Goal: Task Accomplishment & Management: Use online tool/utility

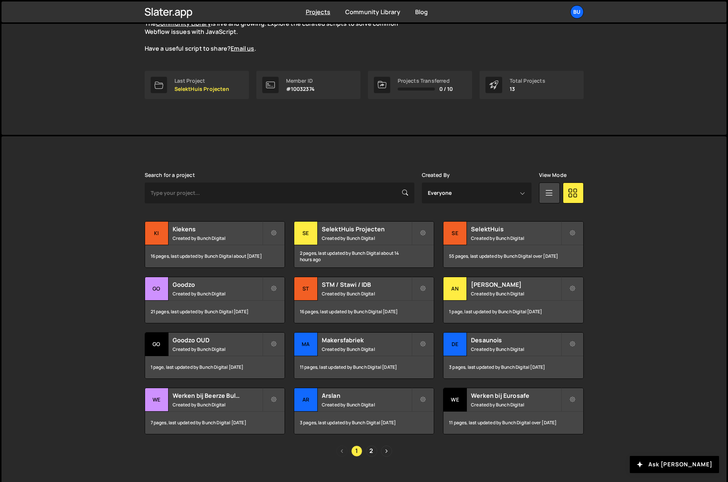
scroll to position [90, 0]
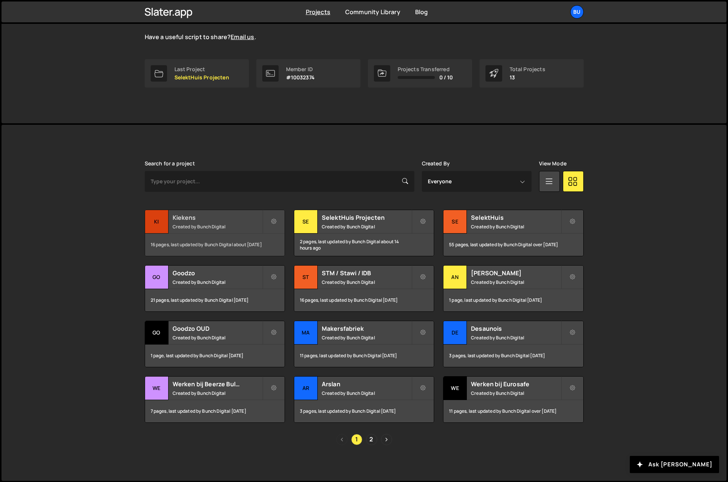
click at [213, 210] on div "Kiekens Created by Bunch Digital" at bounding box center [215, 221] width 140 height 23
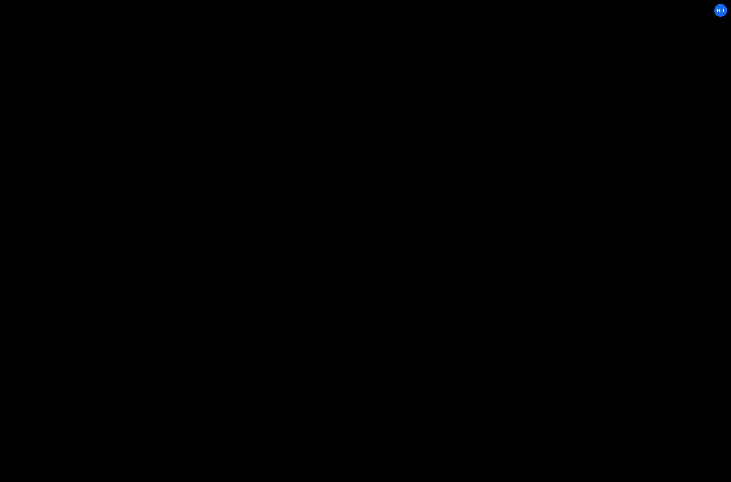
select select "652e3d57c3ebce0f45d74641"
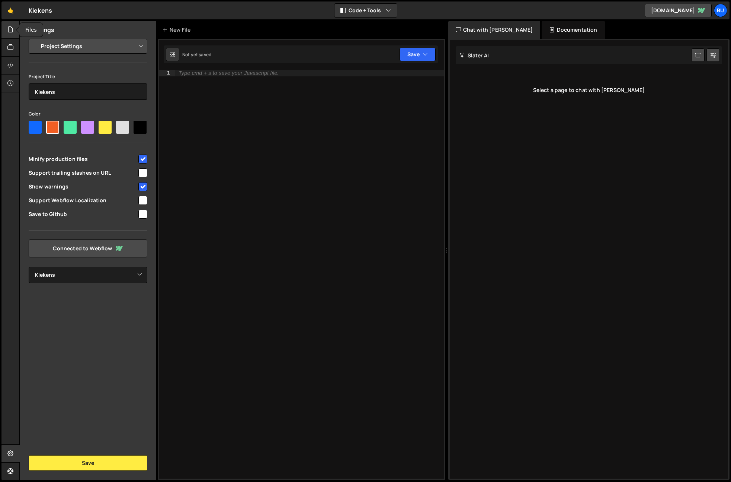
click at [13, 29] on icon at bounding box center [10, 29] width 6 height 8
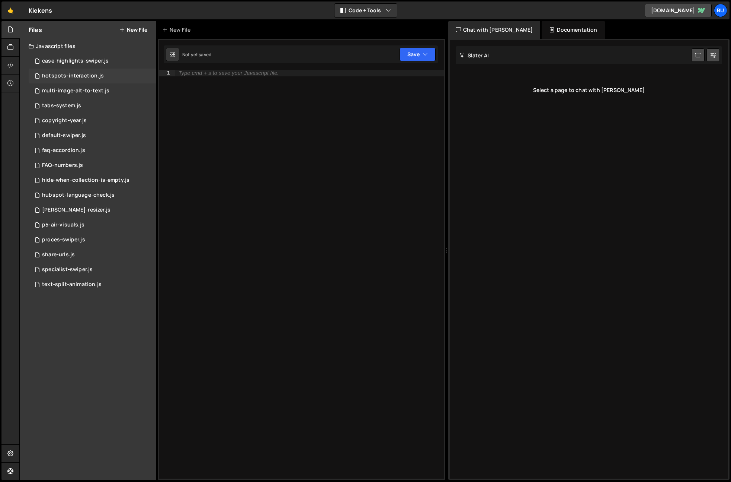
click at [67, 75] on div "hotspots-interaction.js" at bounding box center [73, 76] width 62 height 7
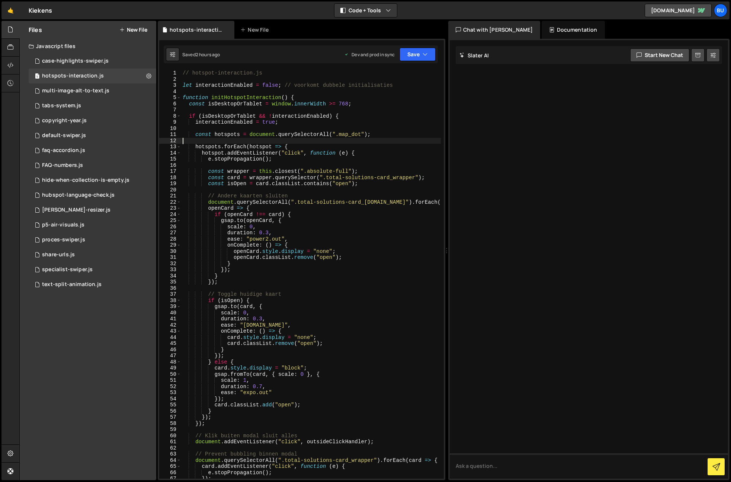
click at [346, 140] on div "// hotspot-interaction.js let interactionEnabled = false ; // voorkomt dubbele …" at bounding box center [311, 280] width 260 height 421
click at [372, 129] on div "// hotspot-interaction.js let interactionEnabled = false ; // voorkomt dubbele …" at bounding box center [311, 280] width 260 height 421
click at [386, 108] on div "// hotspot-interaction.js let interactionEnabled = false ; // voorkomt dubbele …" at bounding box center [311, 280] width 260 height 421
click at [399, 102] on div "// hotspot-interaction.js let interactionEnabled = false ; // voorkomt dubbele …" at bounding box center [311, 280] width 260 height 421
click at [217, 105] on div "// hotspot-interaction.js let interactionEnabled = false ; // voorkomt dubbele …" at bounding box center [311, 280] width 260 height 421
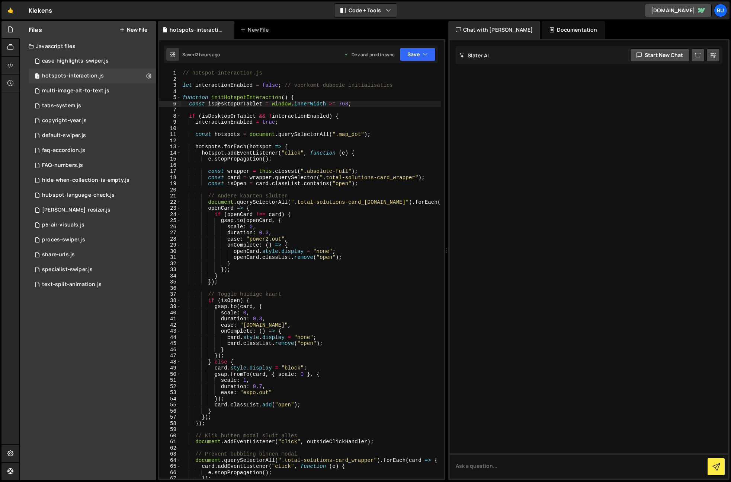
drag, startPoint x: 217, startPoint y: 105, endPoint x: 240, endPoint y: 105, distance: 22.7
click at [217, 105] on div "// hotspot-interaction.js let interactionEnabled = false ; // voorkomt dubbele …" at bounding box center [311, 280] width 260 height 421
click at [232, 118] on div "// hotspot-interaction.js let interactionEnabled = false ; // voorkomt dubbele …" at bounding box center [311, 280] width 260 height 421
click at [290, 121] on div "// hotspot-interaction.js let interactionEnabled = false ; // voorkomt dubbele …" at bounding box center [311, 280] width 260 height 421
type textarea "interactionEnabled = true;"
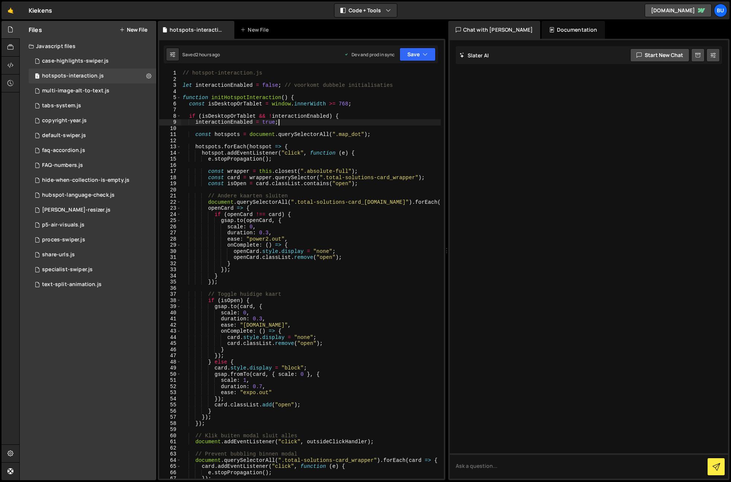
click at [301, 112] on div "// hotspot-interaction.js let interactionEnabled = false ; // voorkomt dubbele …" at bounding box center [311, 280] width 260 height 421
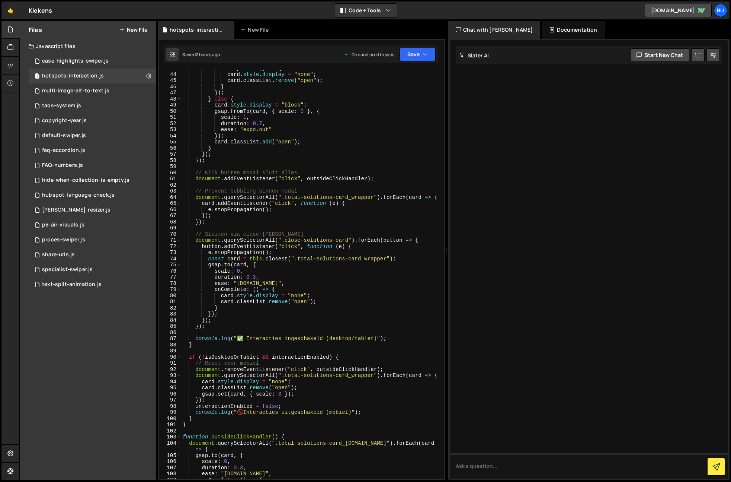
scroll to position [313, 0]
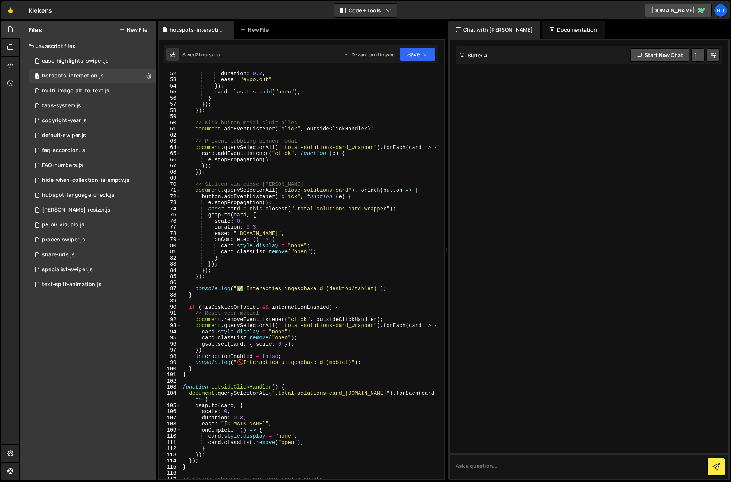
click at [350, 350] on div "scale : 1 , duration : 0.7 , ease : "expo.out" }) ; card . classList . add ( "o…" at bounding box center [311, 274] width 260 height 421
click at [366, 342] on div "scale : 1 , duration : 0.7 , ease : "expo.out" }) ; card . classList . add ( "o…" at bounding box center [311, 274] width 260 height 421
click at [371, 126] on div "scale : 1 , duration : 0.7 , ease : "expo.out" }) ; card . classList . add ( "o…" at bounding box center [311, 274] width 260 height 421
click at [399, 130] on div "scale : 1 , duration : 0.7 , ease : "expo.out" }) ; card . classList . add ( "o…" at bounding box center [311, 274] width 260 height 421
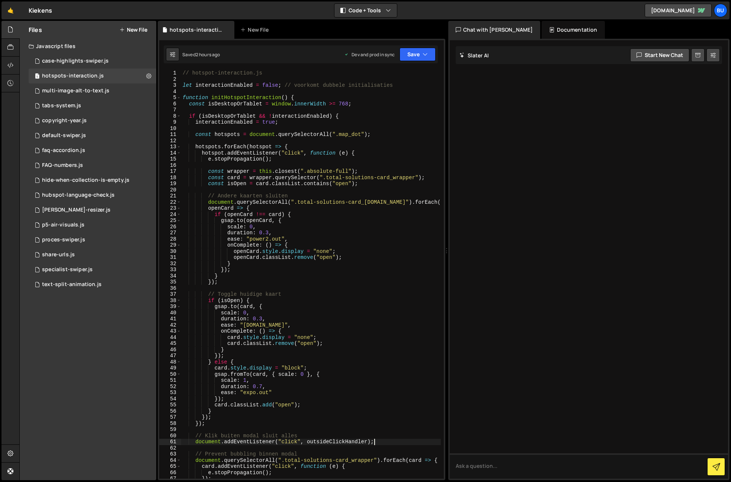
scroll to position [0, 0]
click at [248, 101] on div "// hotspot-interaction.js let interactionEnabled = false ; // voorkomt dubbele …" at bounding box center [311, 280] width 260 height 421
type textarea "const isDesktopOrTablet = window.innerWidth >= 768;"
click at [248, 101] on div "// hotspot-interaction.js let interactionEnabled = false ; // voorkomt dubbele …" at bounding box center [311, 280] width 260 height 421
click at [261, 111] on div "// hotspot-interaction.js let interactionEnabled = false ; // voorkomt dubbele …" at bounding box center [311, 280] width 260 height 421
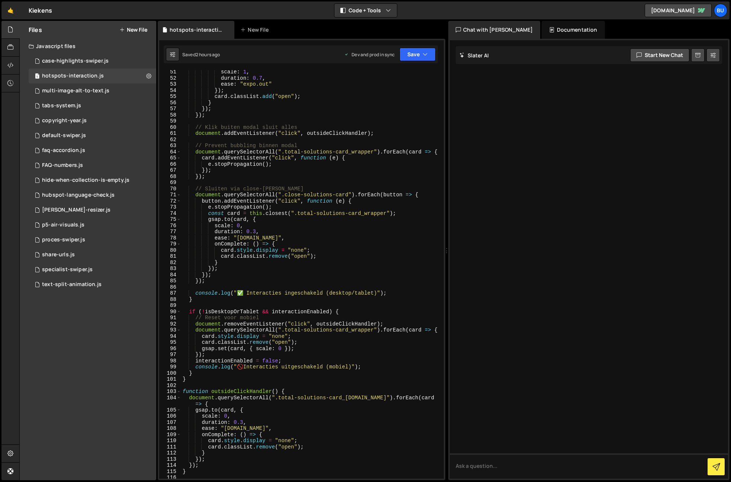
scroll to position [309, 0]
click at [277, 315] on div "scale : 1 , duration : 0.7 , ease : "expo.out" }) ; card . classList . add ( "o…" at bounding box center [311, 278] width 260 height 421
click at [360, 312] on div "scale : 1 , duration : 0.7 , ease : "expo.out" }) ; card . classList . add ( "o…" at bounding box center [311, 278] width 260 height 421
click at [333, 318] on div "scale : 1 , duration : 0.7 , ease : "expo.out" }) ; card . classList . add ( "o…" at bounding box center [311, 278] width 260 height 421
click at [363, 309] on div "scale : 1 , duration : 0.7 , ease : "expo.out" }) ; card . classList . add ( "o…" at bounding box center [311, 278] width 260 height 421
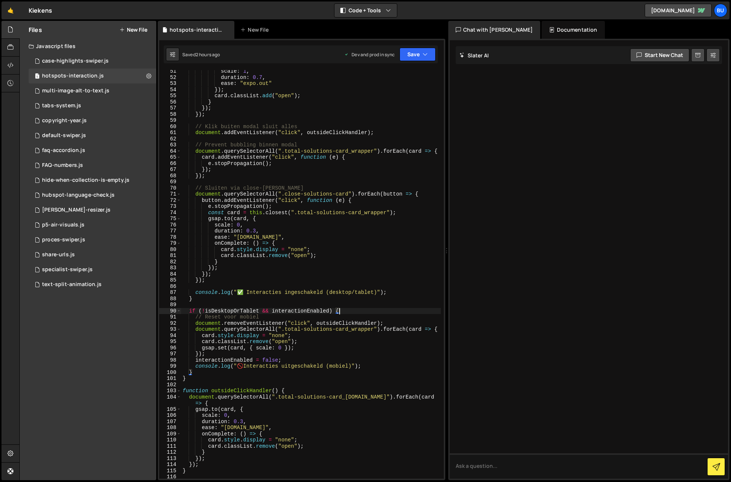
click at [334, 317] on div "scale : 1 , duration : 0.7 , ease : "expo.out" }) ; card . classList . add ( "o…" at bounding box center [311, 278] width 260 height 421
drag, startPoint x: 363, startPoint y: 310, endPoint x: 345, endPoint y: 309, distance: 18.2
click at [362, 309] on div "scale : 1 , duration : 0.7 , ease : "expo.out" }) ; card . classList . add ( "o…" at bounding box center [311, 278] width 260 height 421
click at [331, 318] on div "scale : 1 , duration : 0.7 , ease : "expo.out" }) ; card . classList . add ( "o…" at bounding box center [311, 278] width 260 height 421
click at [358, 309] on div "scale : 1 , duration : 0.7 , ease : "expo.out" }) ; card . classList . add ( "o…" at bounding box center [311, 278] width 260 height 421
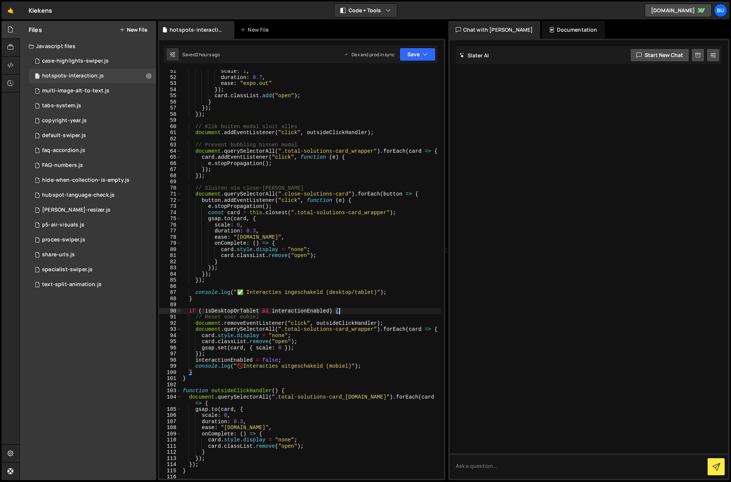
click at [322, 320] on div "scale : 1 , duration : 0.7 , ease : "expo.out" }) ; card . classList . add ( "o…" at bounding box center [311, 278] width 260 height 421
click at [360, 309] on div "scale : 1 , duration : 0.7 , ease : "expo.out" }) ; card . classList . add ( "o…" at bounding box center [311, 278] width 260 height 421
click at [332, 321] on div "scale : 1 , duration : 0.7 , ease : "expo.out" }) ; card . classList . add ( "o…" at bounding box center [311, 278] width 260 height 421
click at [247, 391] on div "scale : 1 , duration : 0.7 , ease : "expo.out" }) ; card . classList . add ( "o…" at bounding box center [311, 278] width 260 height 421
type textarea "function outsideClickHandler() {"
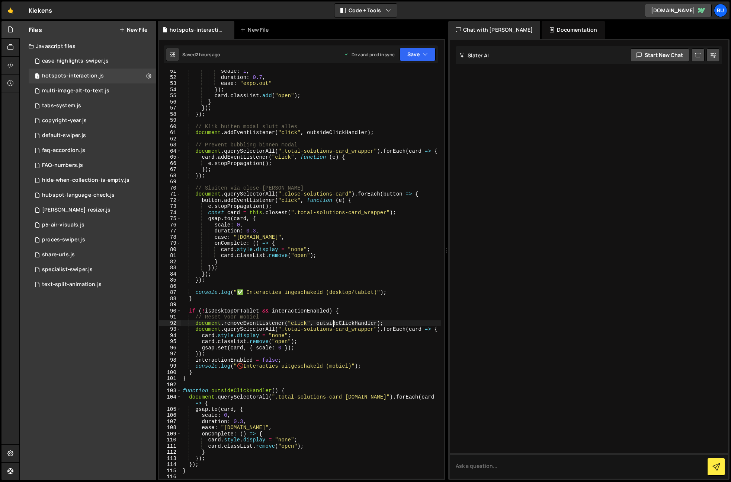
click at [247, 391] on div "scale : 1 , duration : 0.7 , ease : "expo.out" }) ; card . classList . add ( "o…" at bounding box center [311, 278] width 260 height 421
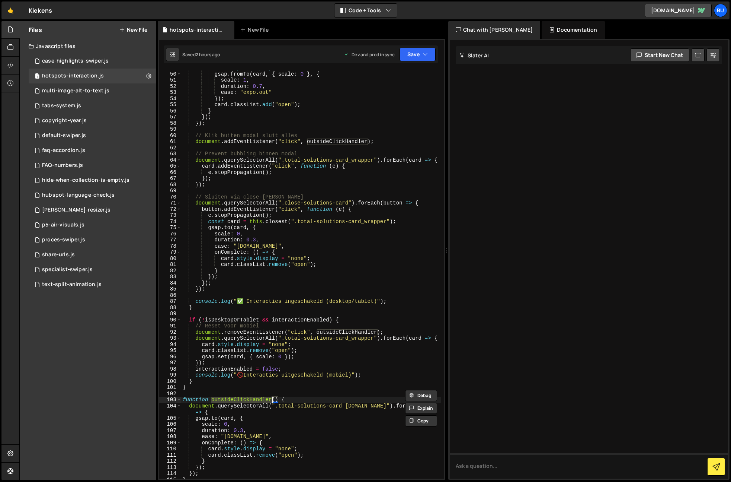
scroll to position [0, 0]
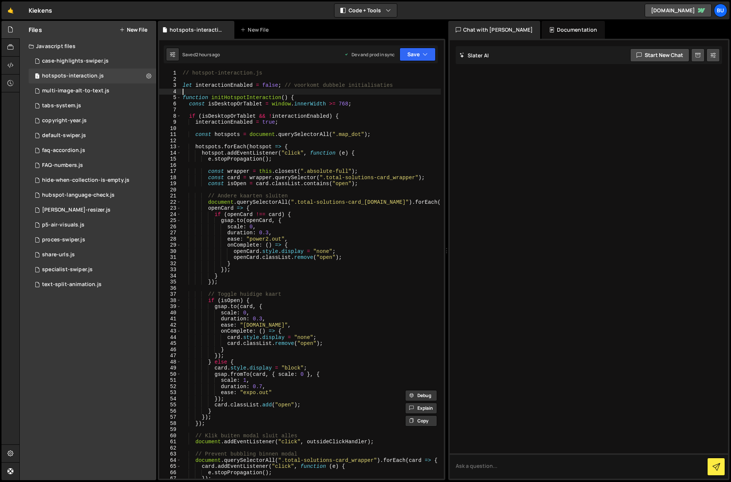
click at [230, 94] on div "// hotspot-interaction.js let interactionEnabled = false ; // voorkomt dubbele …" at bounding box center [311, 280] width 260 height 421
click at [246, 97] on div "// hotspot-interaction.js let interactionEnabled = false ; // voorkomt dubbele …" at bounding box center [311, 280] width 260 height 421
click at [246, 98] on div "// hotspot-interaction.js let interactionEnabled = false ; // voorkomt dubbele …" at bounding box center [311, 280] width 260 height 421
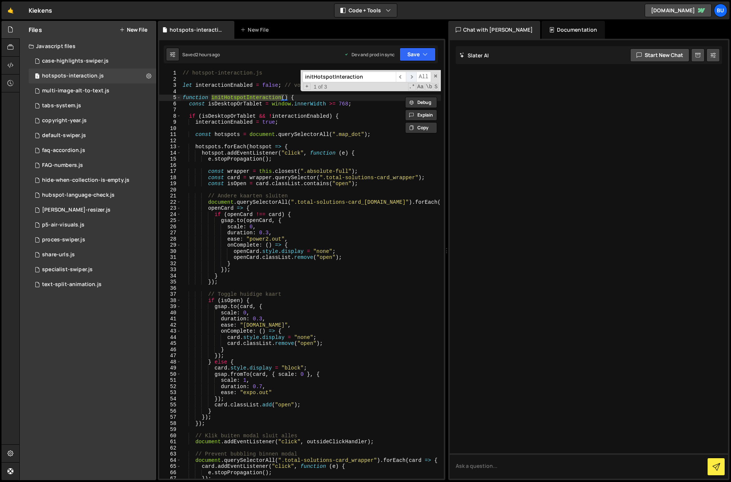
click at [413, 77] on span "​" at bounding box center [411, 76] width 10 height 11
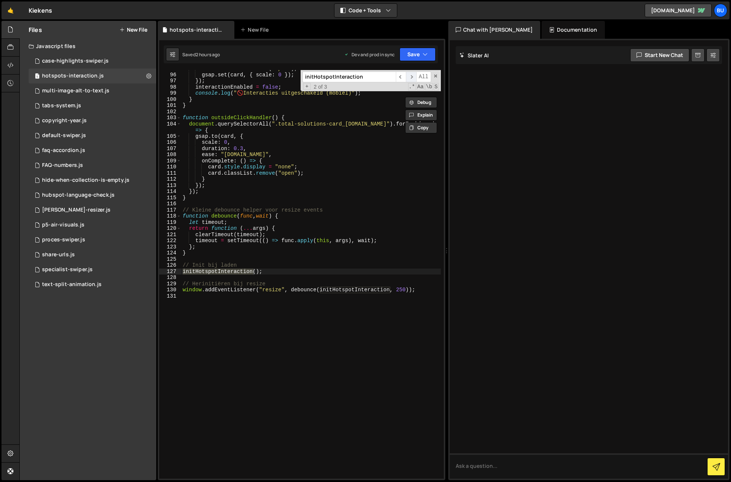
scroll to position [582, 0]
click at [292, 271] on div "card . classList . remove ( "open" ) ; gsap . set ( card , { scale : 0 }) ; }) …" at bounding box center [311, 276] width 260 height 421
click at [362, 291] on div "card . classList . remove ( "open" ) ; gsap . set ( card , { scale : 0 }) ; }) …" at bounding box center [311, 276] width 260 height 421
type textarea "window.addEventListener("resize", debounce(initHotspotInteraction, 250));"
drag, startPoint x: 362, startPoint y: 291, endPoint x: 357, endPoint y: 292, distance: 5.3
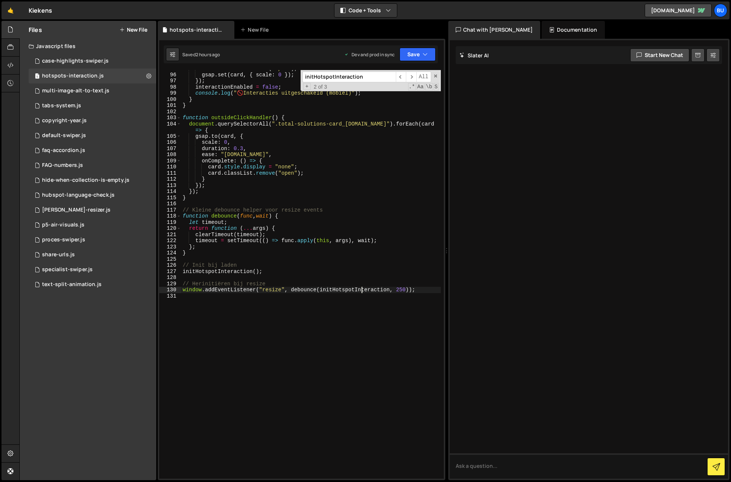
click at [362, 291] on div "card . classList . remove ( "open" ) ; gsap . set ( card , { scale : 0 }) ; }) …" at bounding box center [311, 276] width 260 height 421
click at [344, 303] on div "card . classList . remove ( "open" ) ; gsap . set ( card , { scale : 0 }) ; }) …" at bounding box center [311, 276] width 260 height 421
click at [303, 289] on div "card . classList . remove ( "open" ) ; gsap . set ( card , { scale : 0 }) ; }) …" at bounding box center [311, 276] width 260 height 421
type textarea "window.addEventListener("resize", debounce(initHotspotInteraction, 250));"
click at [303, 289] on div "card . classList . remove ( "open" ) ; gsap . set ( card , { scale : 0 }) ; }) …" at bounding box center [311, 276] width 260 height 421
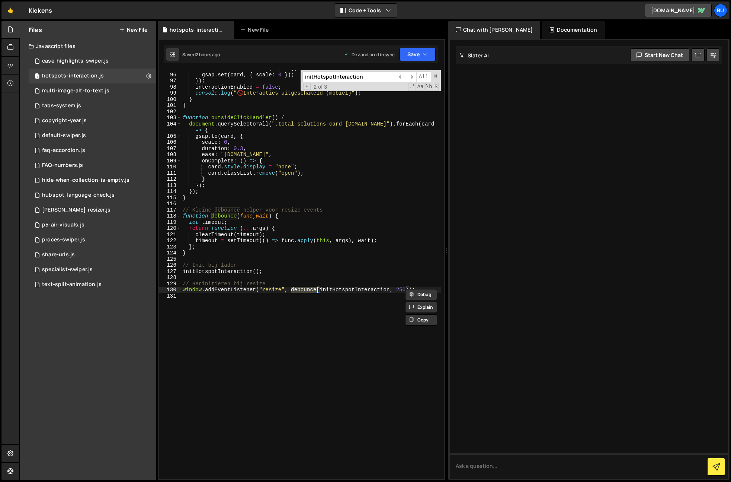
click at [338, 289] on div "card . classList . remove ( "open" ) ; gsap . set ( card , { scale : 0 }) ; }) …" at bounding box center [311, 276] width 260 height 421
drag, startPoint x: 338, startPoint y: 289, endPoint x: 334, endPoint y: 289, distance: 4.1
click at [338, 289] on div "card . classList . remove ( "open" ) ; gsap . set ( card , { scale : 0 }) ; }) …" at bounding box center [311, 276] width 260 height 421
click at [330, 300] on div "card . classList . remove ( "open" ) ; gsap . set ( card , { scale : 0 }) ; }) …" at bounding box center [311, 276] width 260 height 421
drag, startPoint x: 296, startPoint y: 271, endPoint x: 289, endPoint y: 270, distance: 6.5
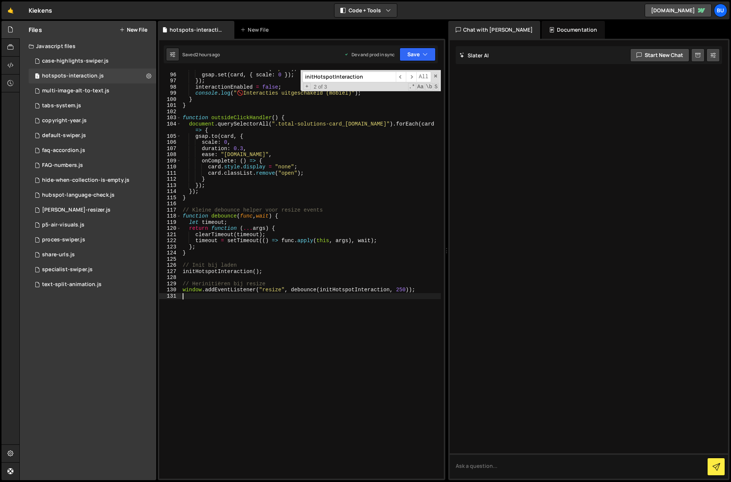
click at [296, 271] on div "card . classList . remove ( "open" ) ; gsap . set ( card , { scale : 0 }) ; }) …" at bounding box center [311, 276] width 260 height 421
click at [208, 282] on div "card . classList . remove ( "open" ) ; gsap . set ( card , { scale : 0 }) ; }) …" at bounding box center [311, 276] width 260 height 421
type textarea "// Herinitiëren bij resize"
drag, startPoint x: 208, startPoint y: 283, endPoint x: 272, endPoint y: 284, distance: 64.4
click at [276, 282] on div "card . classList . remove ( "open" ) ; gsap . set ( card , { scale : 0 }) ; }) …" at bounding box center [311, 276] width 260 height 421
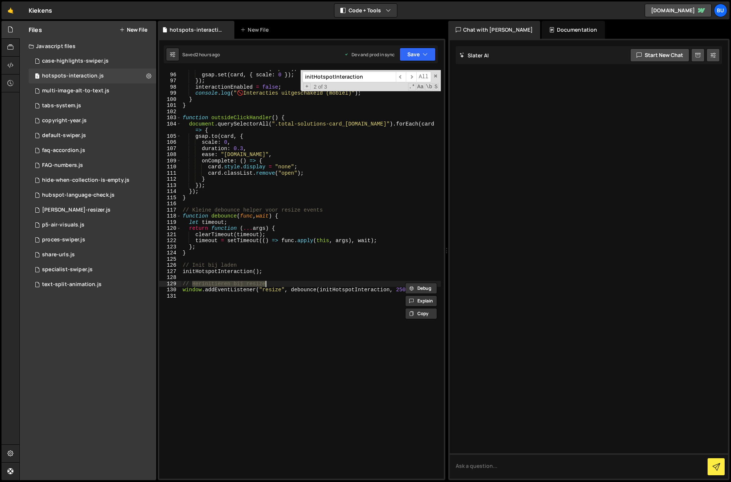
click at [278, 300] on div "card . classList . remove ( "open" ) ; gsap . set ( card , { scale : 0 }) ; }) …" at bounding box center [311, 276] width 260 height 421
click at [438, 73] on div "initHotspotInteraction ​ ​ All Replace All + 2 of 3 .* Aa \b S" at bounding box center [371, 80] width 140 height 21
click at [437, 75] on span at bounding box center [435, 75] width 5 height 5
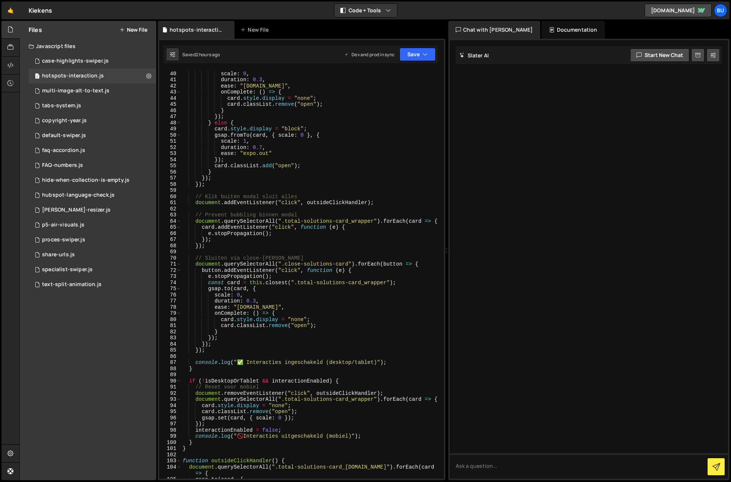
scroll to position [239, 0]
click at [333, 202] on div "gsap . to ( card , { scale : 0 , duration : 0.3 , ease : "[DOMAIN_NAME]" , onCo…" at bounding box center [311, 274] width 260 height 421
drag, startPoint x: 333, startPoint y: 202, endPoint x: 329, endPoint y: 207, distance: 5.9
click at [333, 202] on div "gsap . to ( card , { scale : 0 , duration : 0.3 , ease : "[DOMAIN_NAME]" , onCo…" at bounding box center [311, 274] width 260 height 421
click at [320, 235] on div "gsap . to ( card , { scale : 0 , duration : 0.3 , ease : "[DOMAIN_NAME]" , onCo…" at bounding box center [311, 274] width 260 height 421
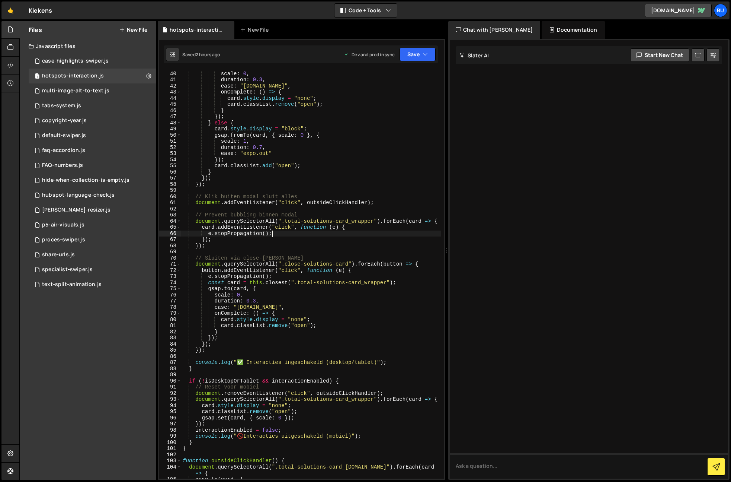
click at [373, 224] on div "gsap . to ( card , { scale : 0 , duration : 0.3 , ease : "[DOMAIN_NAME]" , onCo…" at bounding box center [311, 274] width 260 height 421
drag, startPoint x: 327, startPoint y: 237, endPoint x: 322, endPoint y: 235, distance: 5.3
click at [327, 237] on div "gsap . to ( card , { scale : 0 , duration : 0.3 , ease : "[DOMAIN_NAME]" , onCo…" at bounding box center [311, 274] width 260 height 421
click at [296, 259] on div "gsap . to ( card , { scale : 0 , duration : 0.3 , ease : "[DOMAIN_NAME]" , onCo…" at bounding box center [311, 274] width 260 height 421
click at [285, 279] on div "gsap . to ( card , { scale : 0 , duration : 0.3 , ease : "[DOMAIN_NAME]" , onCo…" at bounding box center [311, 274] width 260 height 421
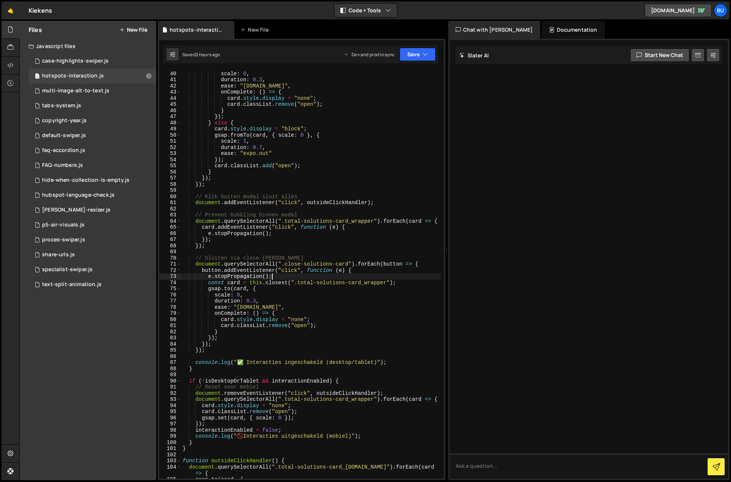
click at [278, 311] on div "gsap . to ( card , { scale : 0 , duration : 0.3 , ease : "[DOMAIN_NAME]" , onCo…" at bounding box center [311, 274] width 260 height 421
type textarea "onComplete: () => {"
